Goal: Complete application form

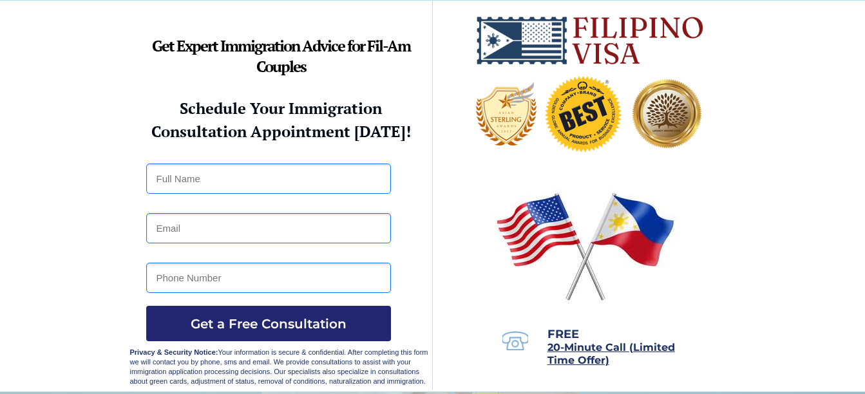
click at [369, 276] on input "tel" at bounding box center [268, 278] width 245 height 30
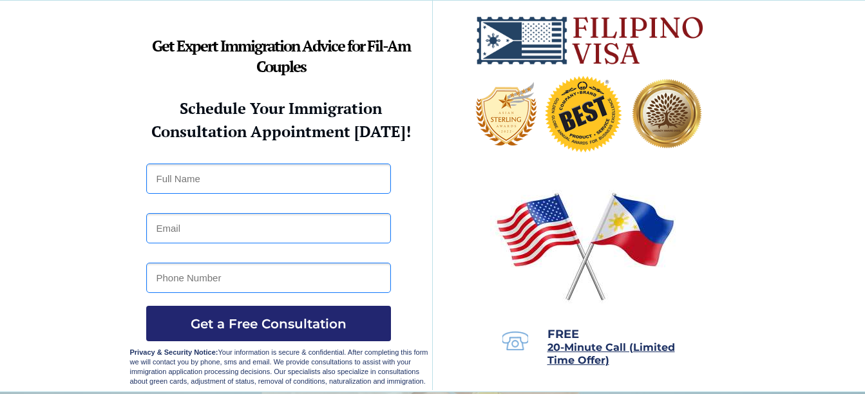
click at [369, 276] on input "tel" at bounding box center [268, 278] width 245 height 30
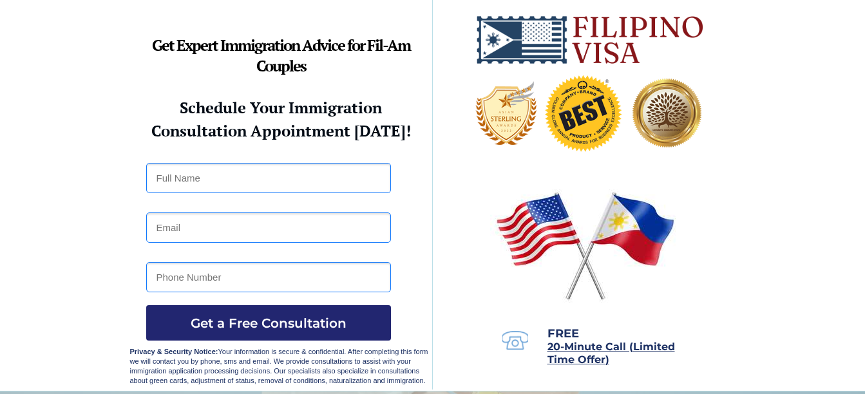
click at [62, 240] on div at bounding box center [432, 195] width 865 height 391
click at [371, 189] on input "text" at bounding box center [268, 178] width 245 height 30
click at [62, 240] on div at bounding box center [432, 195] width 865 height 391
